Goal: Check status: Check status

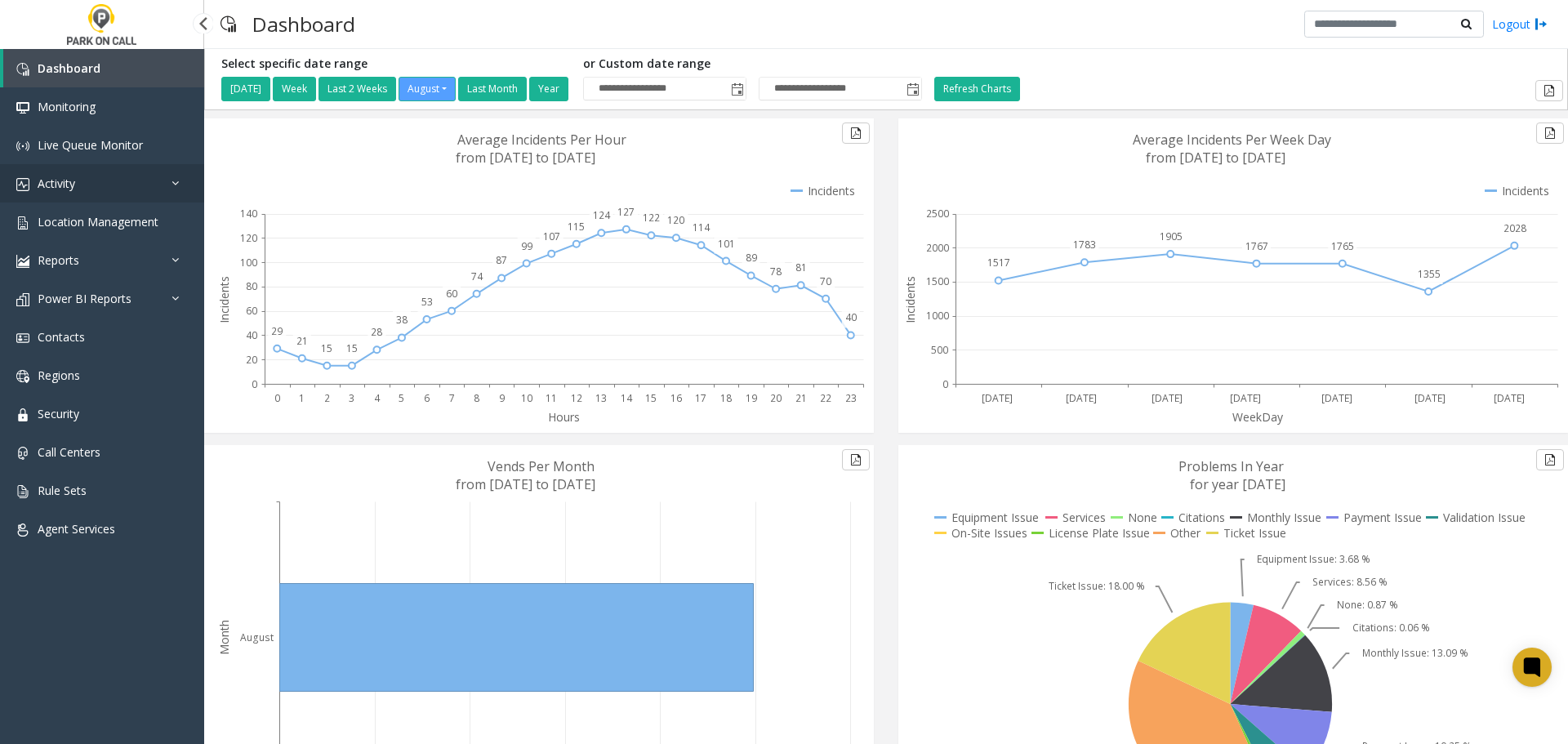
click at [60, 184] on span "Activity" at bounding box center [56, 183] width 38 height 16
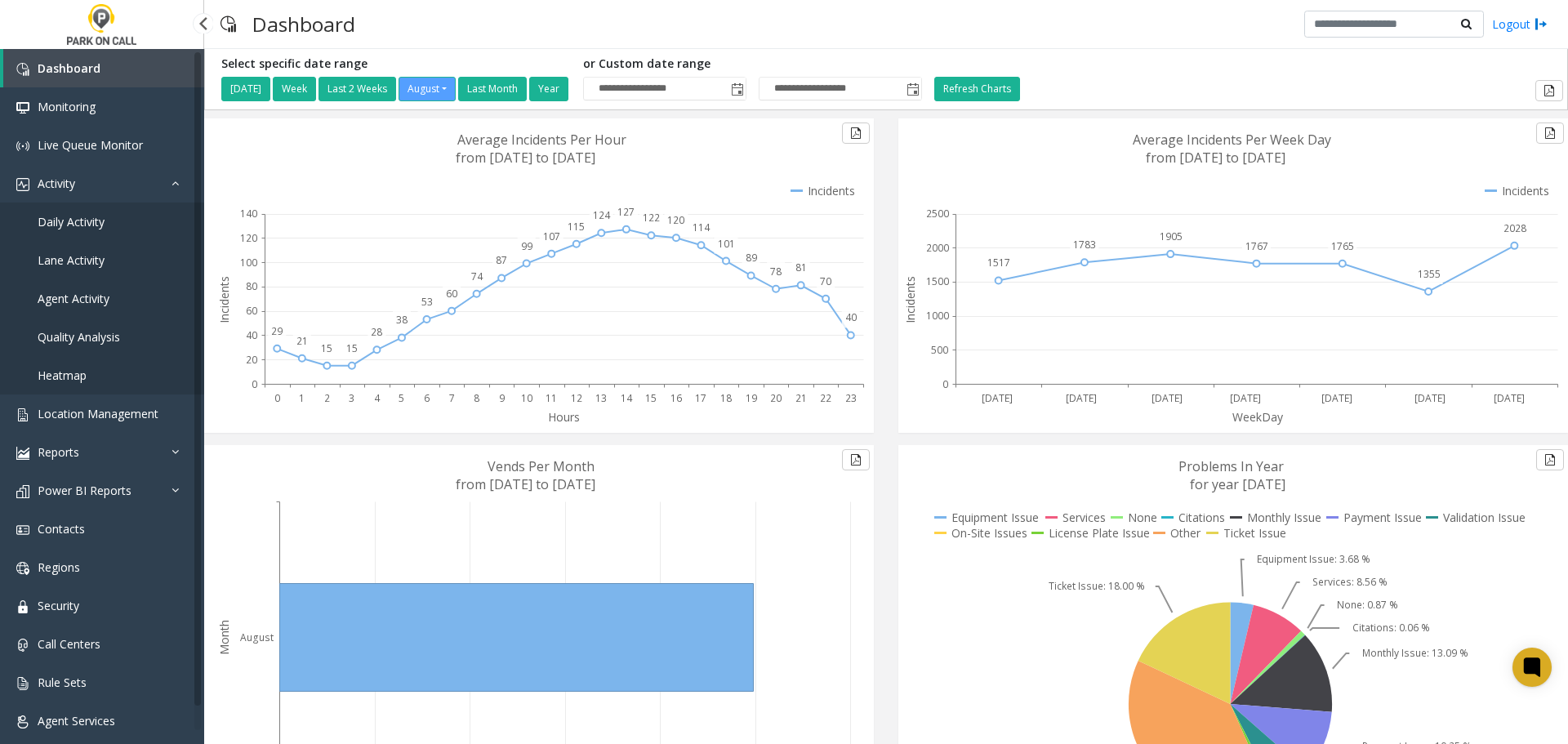
click at [90, 295] on span "Agent Activity" at bounding box center [74, 298] width 72 height 16
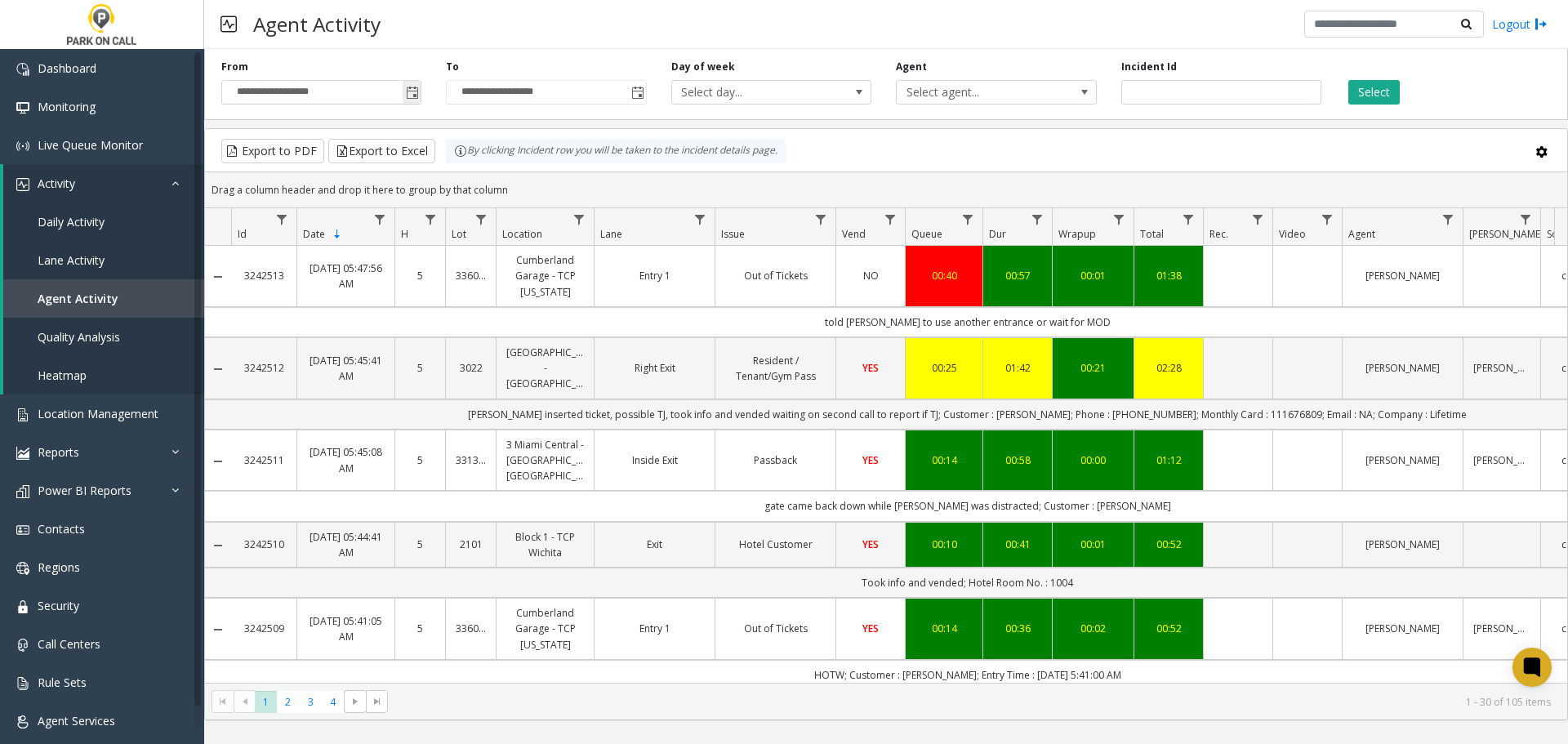
click at [414, 99] on span "Toggle popup" at bounding box center [412, 93] width 13 height 13
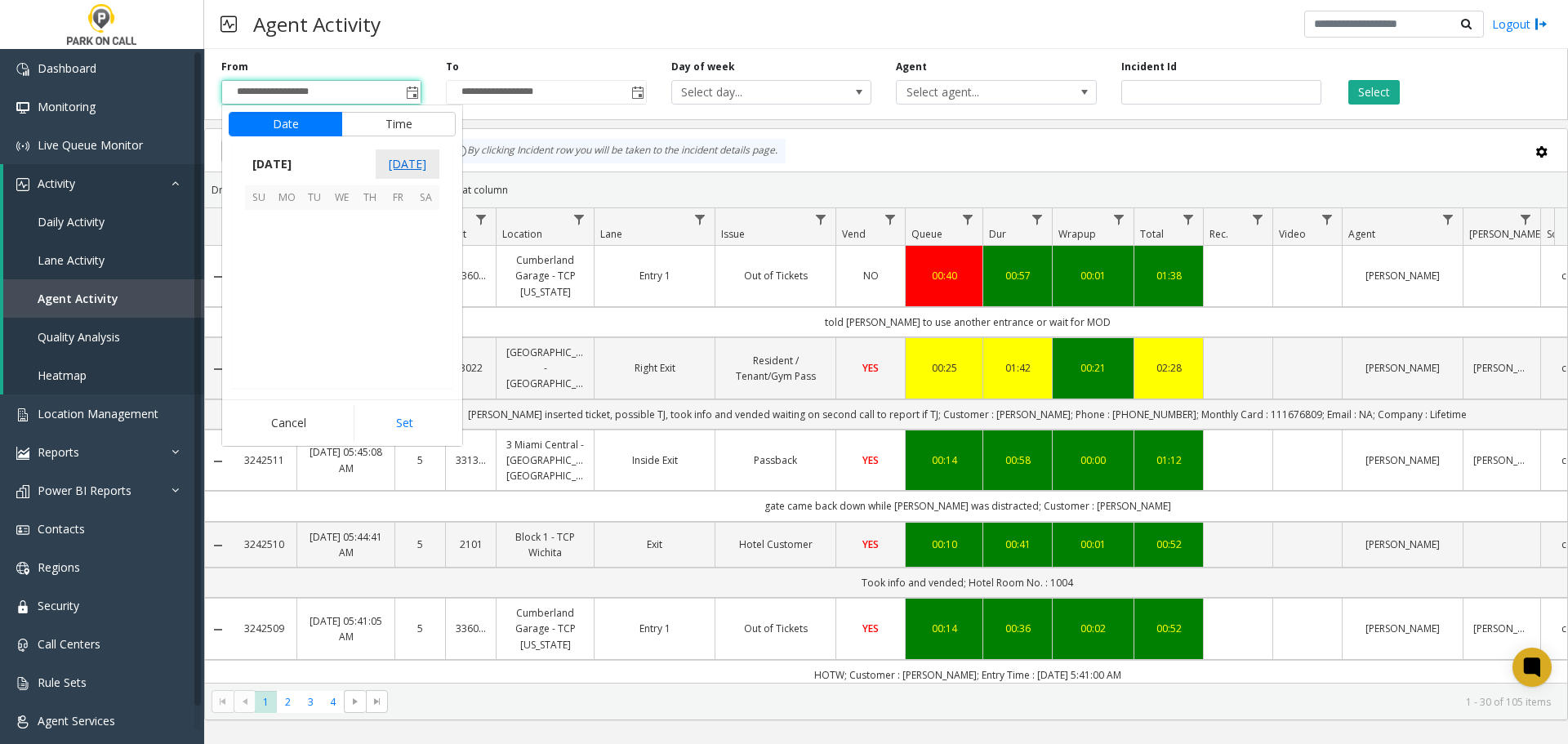
scroll to position [292759, 0]
click at [378, 279] on span "14" at bounding box center [370, 279] width 28 height 28
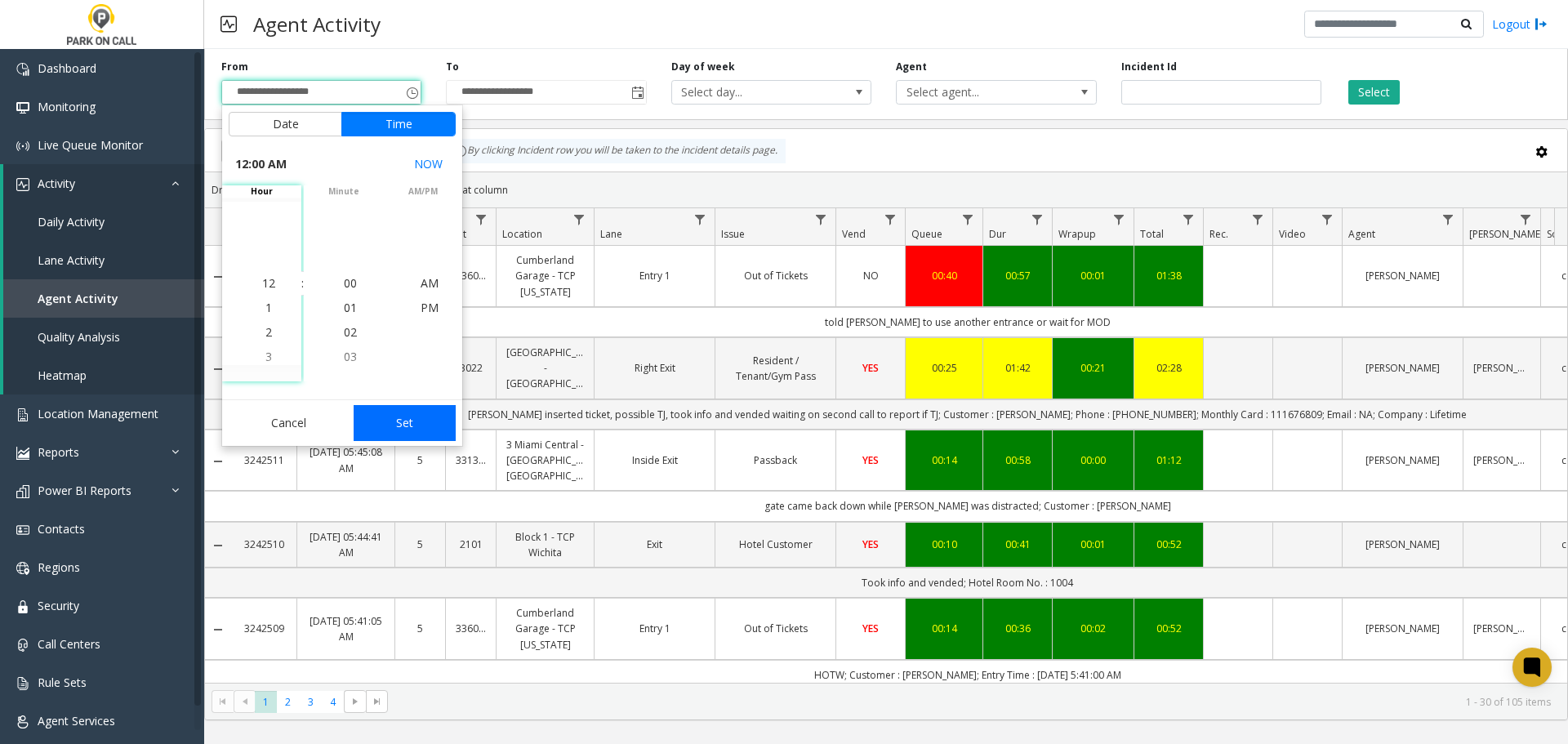
click at [405, 426] on button "Set" at bounding box center [404, 423] width 103 height 36
type input "**********"
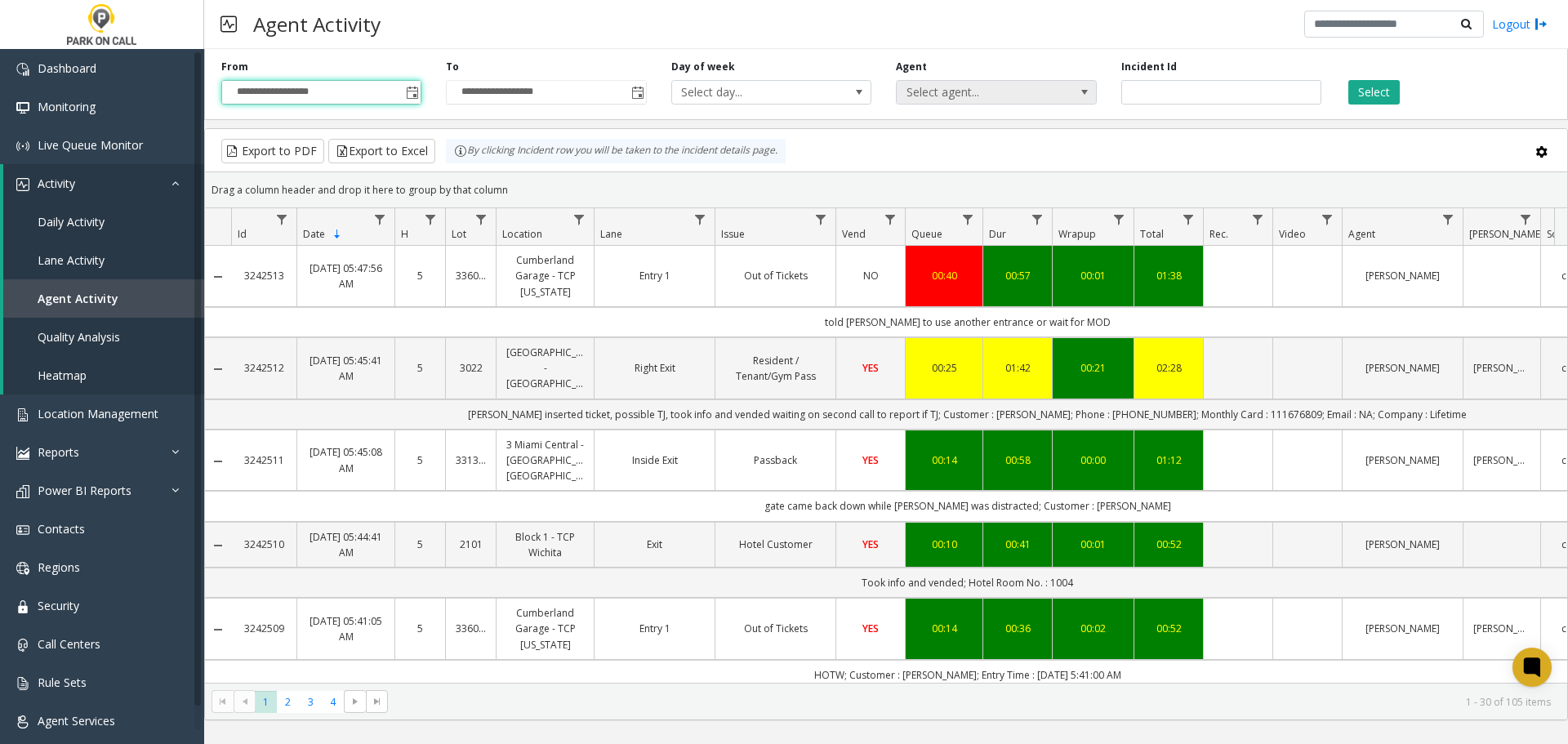
click at [1090, 95] on span at bounding box center [1084, 93] width 13 height 13
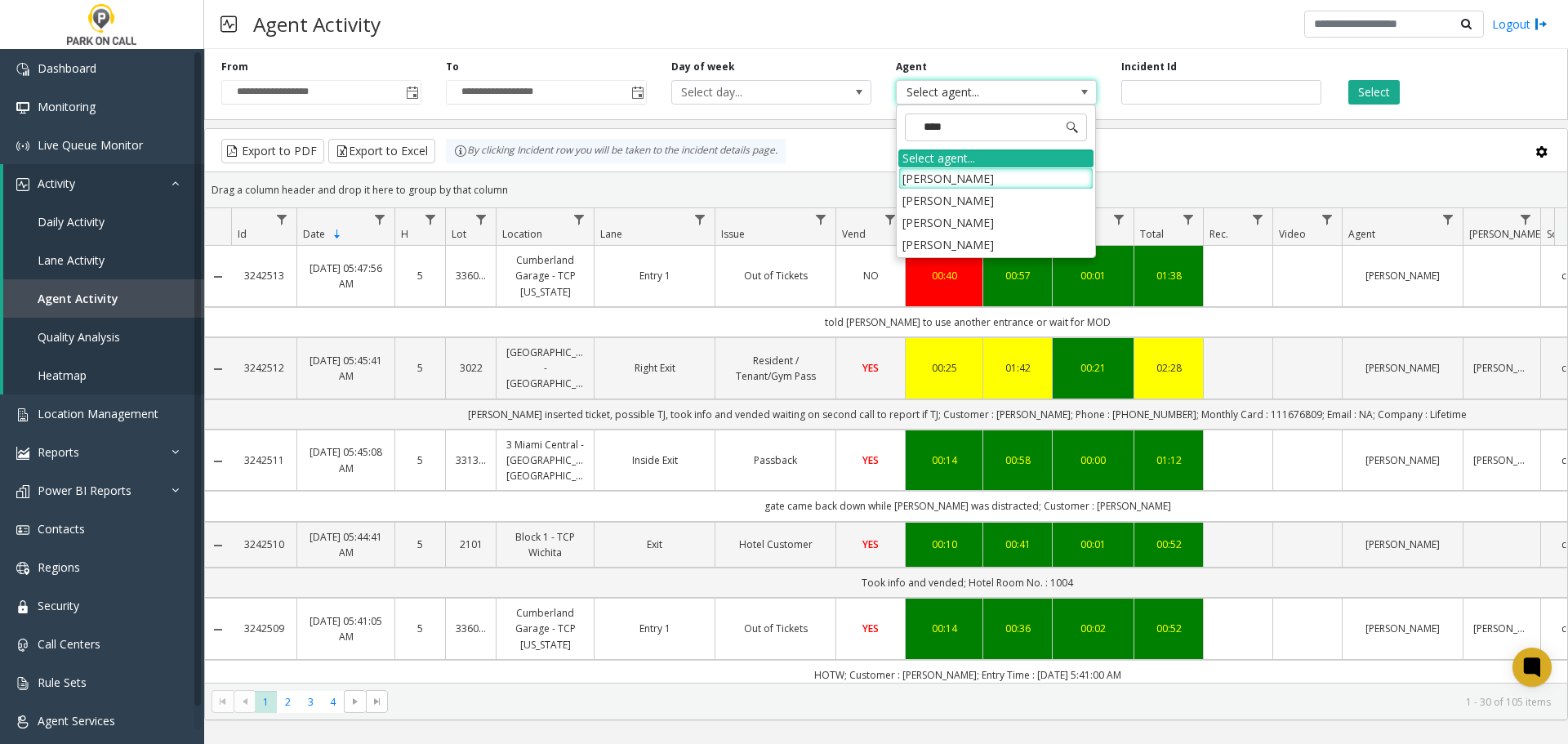
type input "*****"
click at [966, 201] on li "[PERSON_NAME]" at bounding box center [995, 201] width 195 height 22
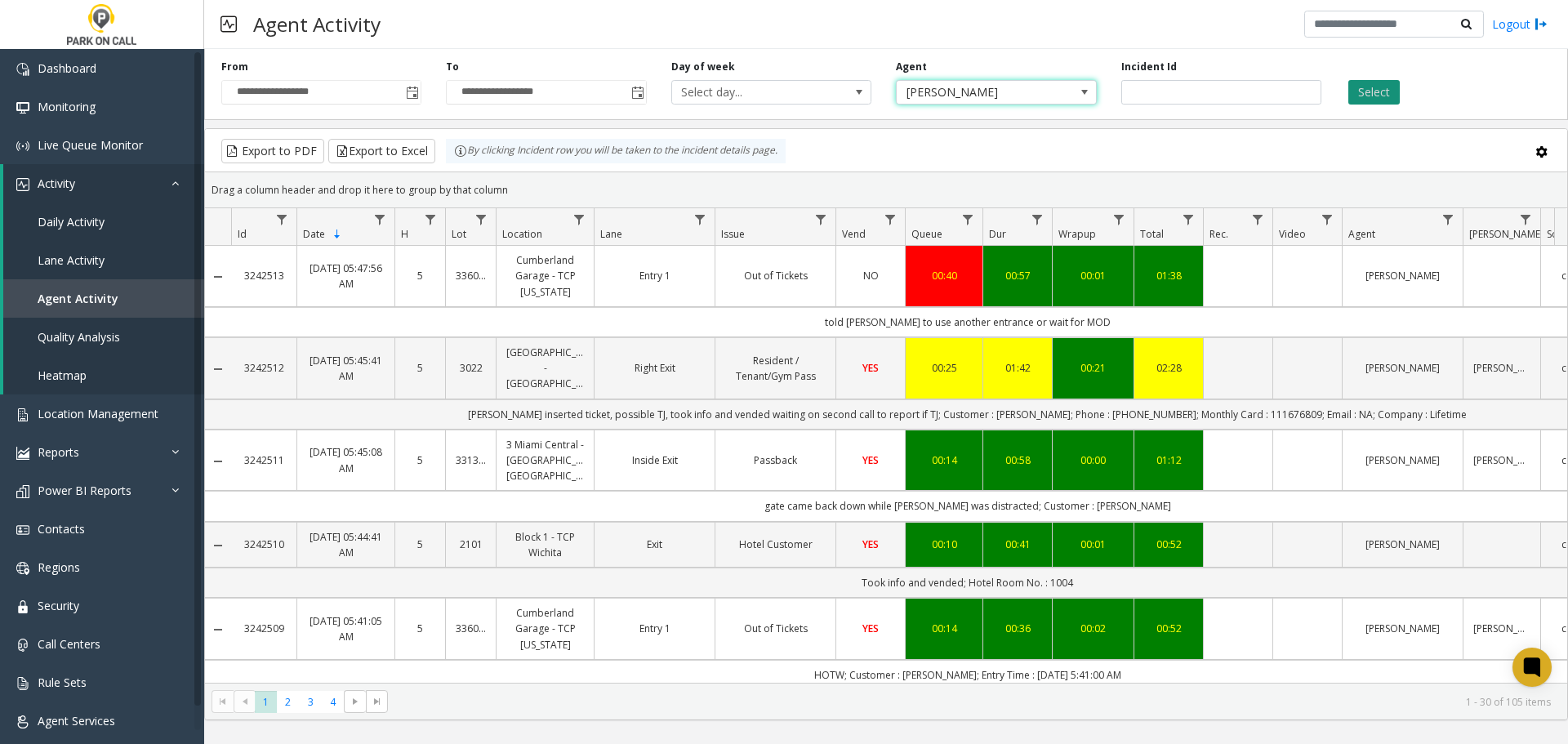
click at [1380, 89] on button "Select" at bounding box center [1374, 92] width 52 height 24
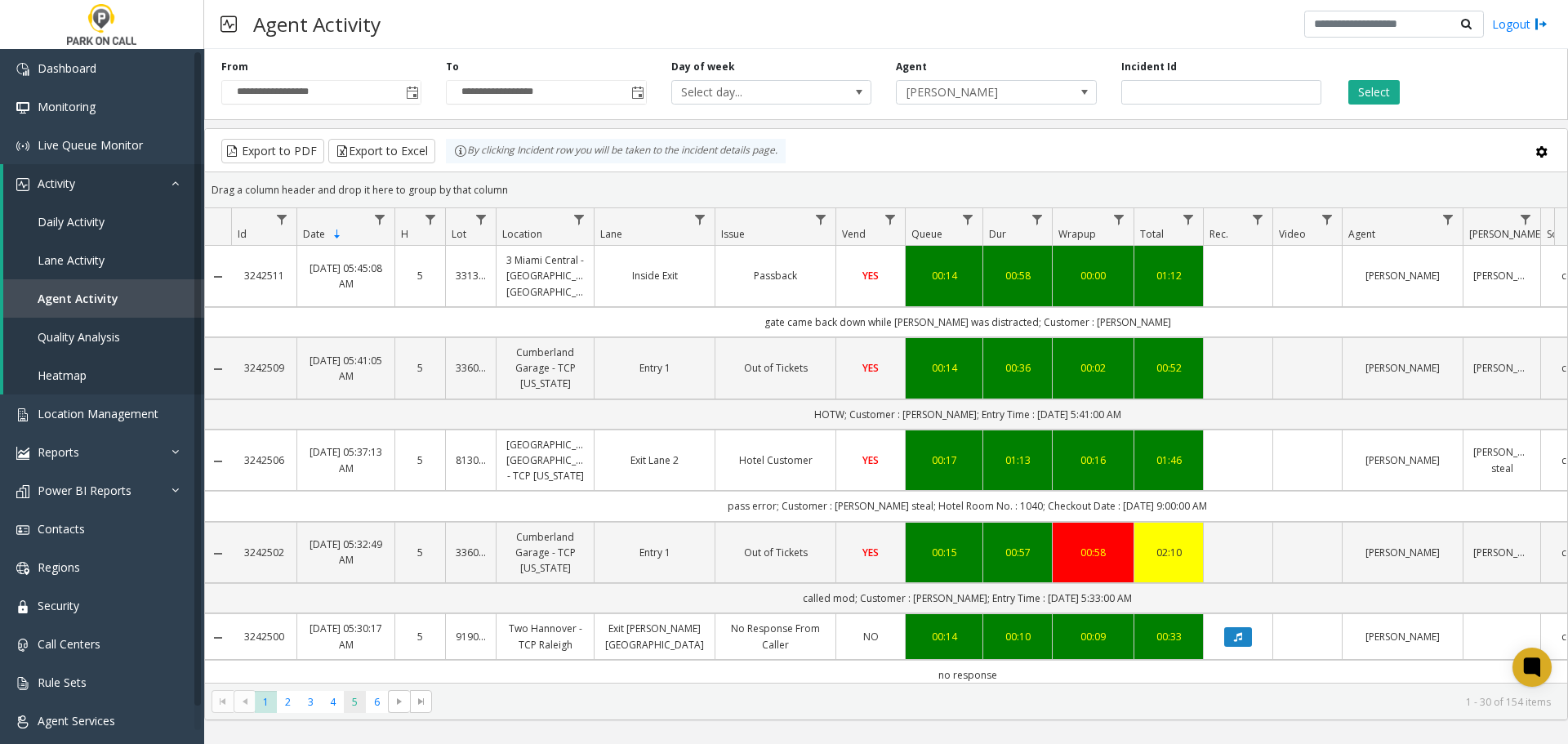
click at [353, 708] on span "5" at bounding box center [355, 701] width 22 height 22
